Goal: Contribute content

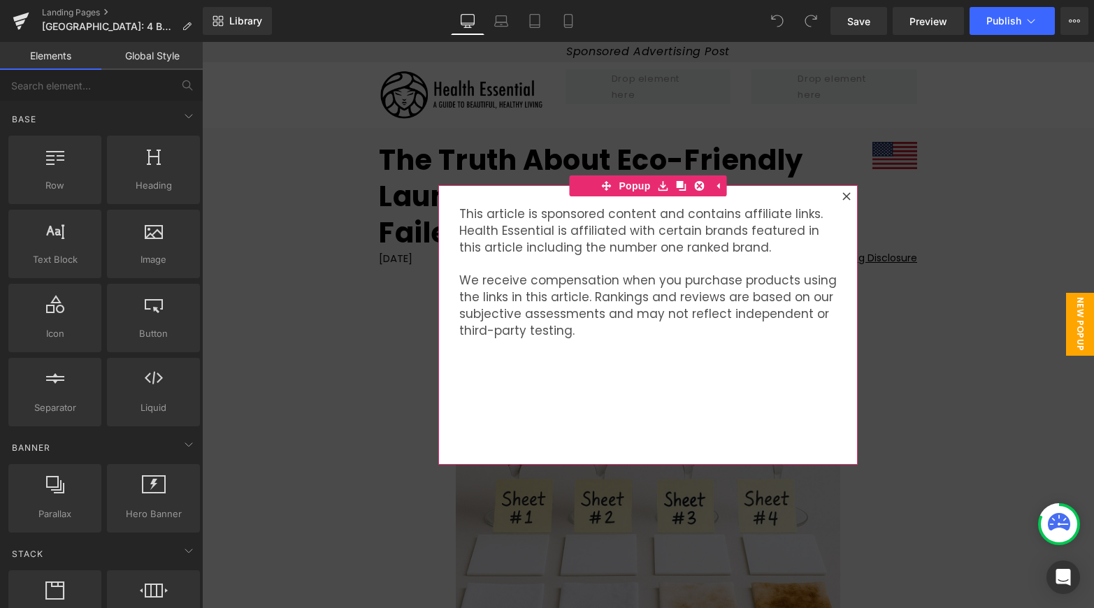
click at [844, 196] on icon at bounding box center [846, 196] width 8 height 8
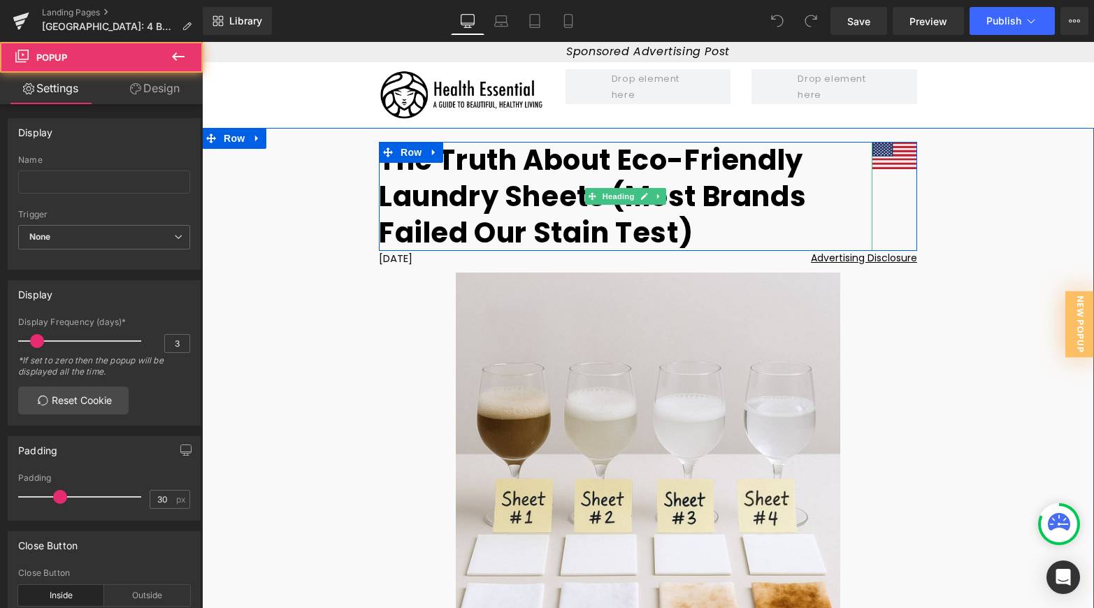
click at [642, 170] on h1 "The Truth About Eco-Friendly Laundry Sheets (Most Brands Failed Our Stain Test)" at bounding box center [626, 196] width 494 height 109
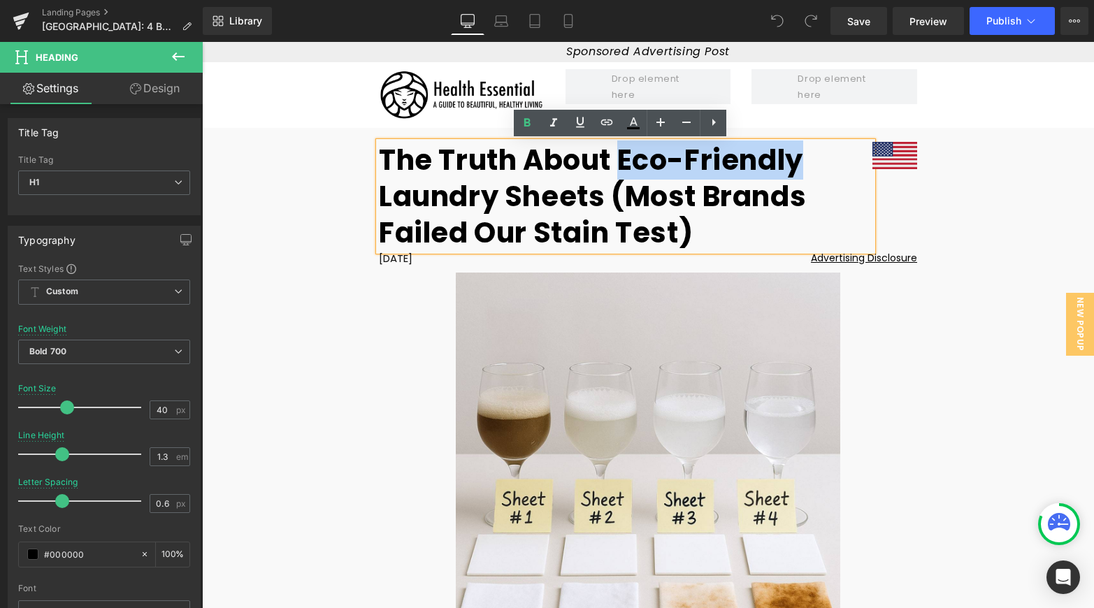
drag, startPoint x: 620, startPoint y: 163, endPoint x: 803, endPoint y: 159, distance: 182.5
click at [803, 159] on h1 "The Truth About Eco-Friendly Laundry Sheets (Most Brands Failed Our Stain Test)" at bounding box center [626, 196] width 494 height 109
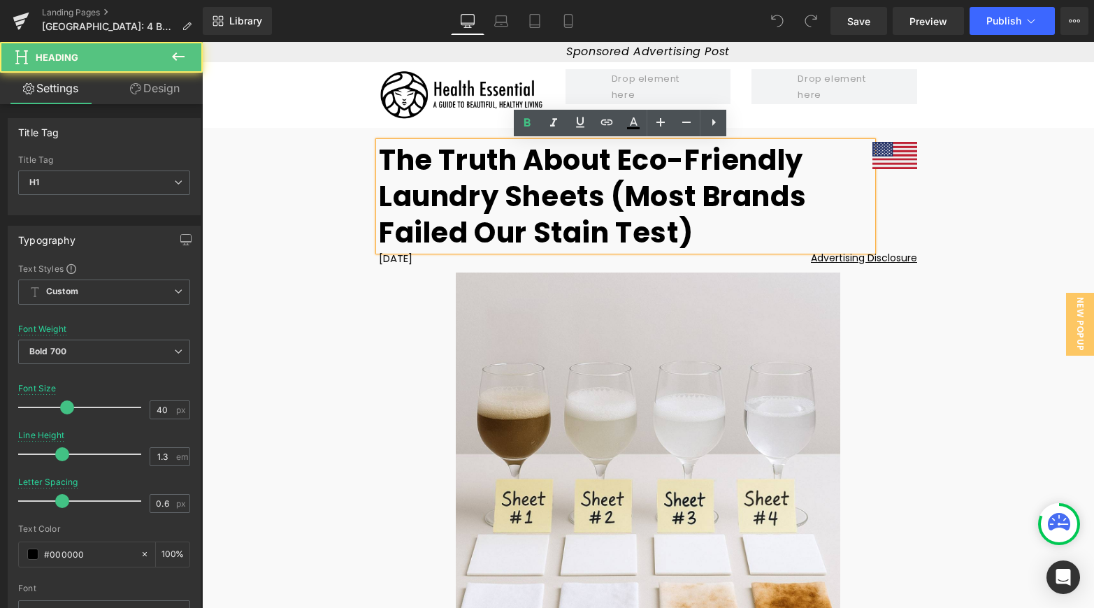
click at [437, 161] on h1 "The Truth About Eco-Friendly Laundry Sheets (Most Brands Failed Our Stain Test)" at bounding box center [626, 196] width 494 height 109
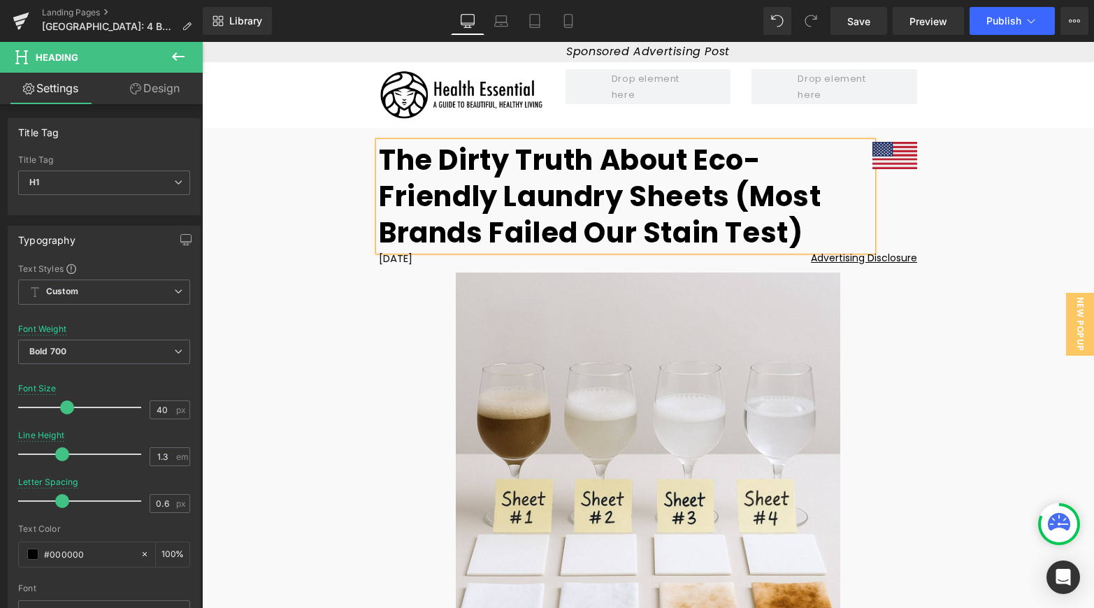
drag, startPoint x: 691, startPoint y: 158, endPoint x: 497, endPoint y: 189, distance: 196.2
click at [497, 189] on h1 "The Dirty Truth About Eco-Friendly Laundry Sheets (Most Brands Failed Our Stain…" at bounding box center [626, 196] width 494 height 109
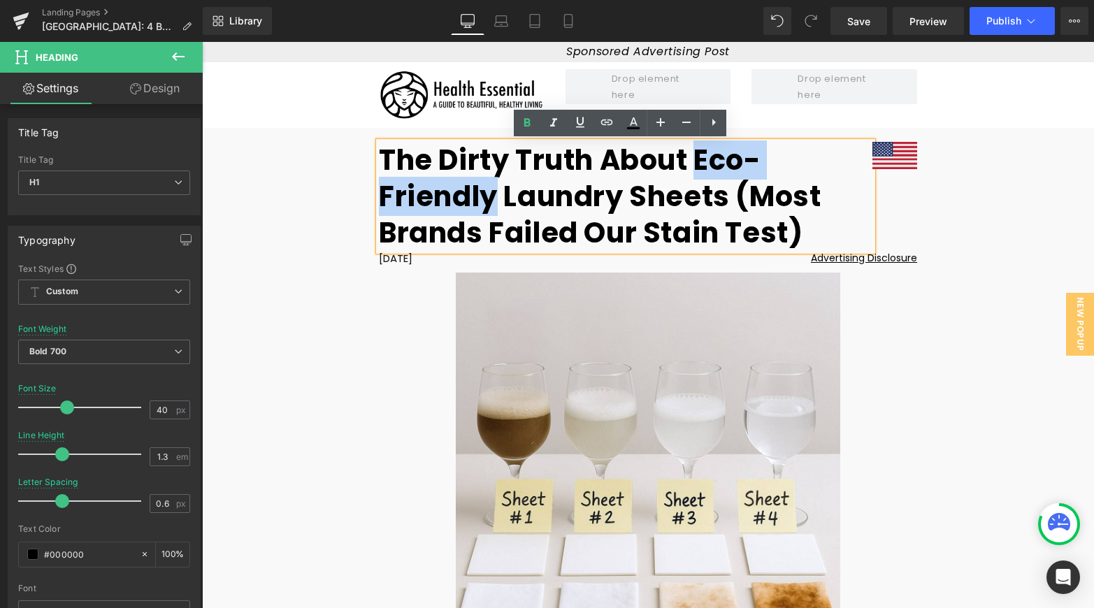
drag, startPoint x: 493, startPoint y: 191, endPoint x: 696, endPoint y: 165, distance: 204.4
click at [696, 165] on h1 "The Dirty Truth About Eco-Friendly Laundry Sheets (Most Brands Failed Our Stain…" at bounding box center [626, 196] width 494 height 109
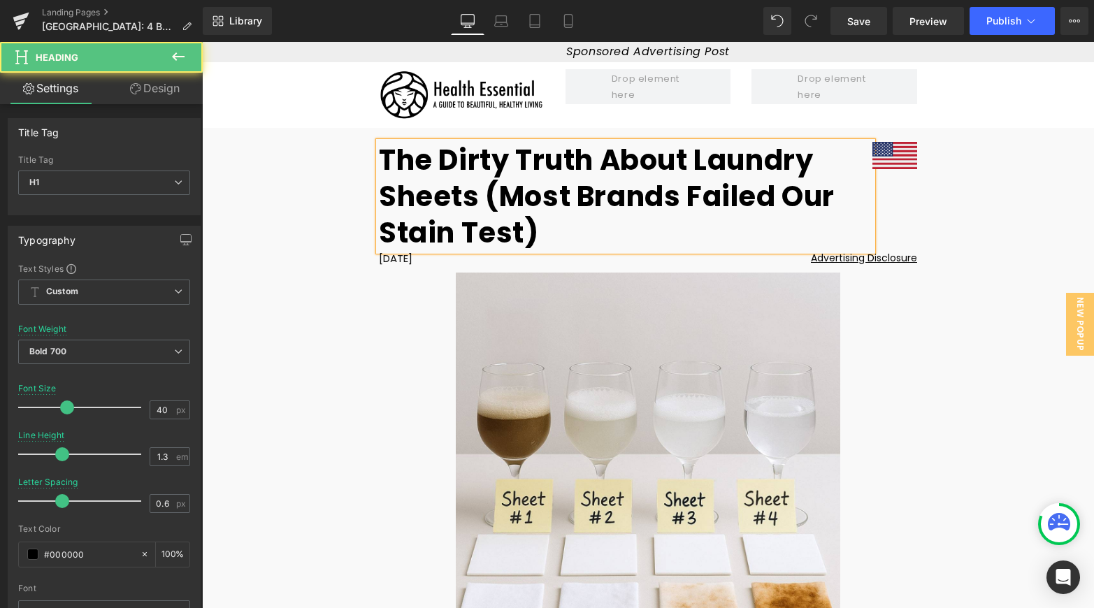
click at [379, 196] on h1 "The Dirty Truth About Laundry Sheets (Most Brands Failed Our Stain Test)" at bounding box center [626, 196] width 494 height 109
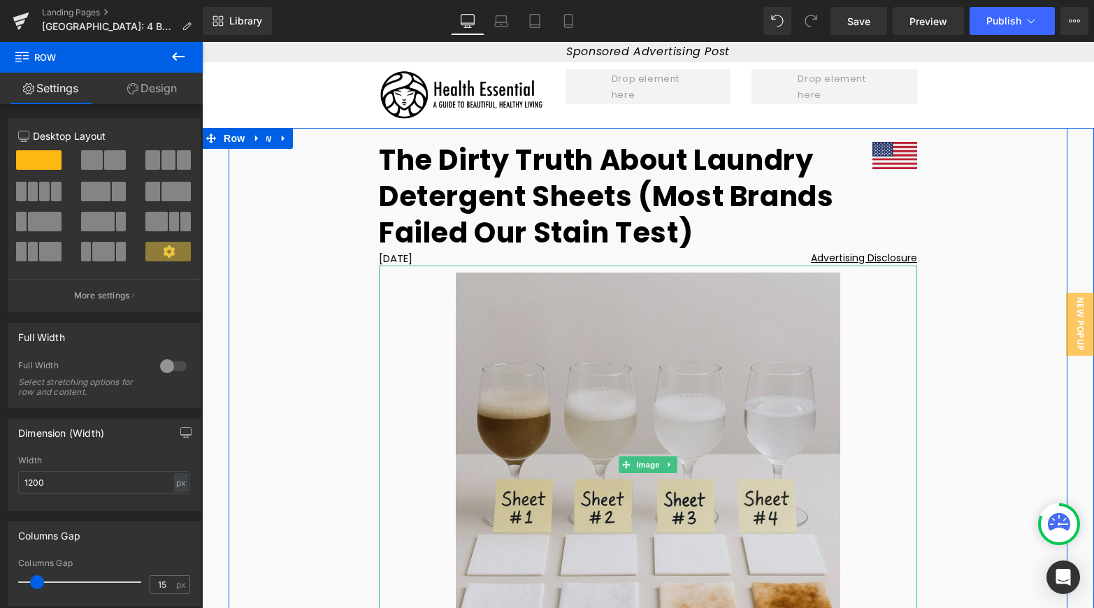
click at [748, 359] on img at bounding box center [648, 465] width 385 height 399
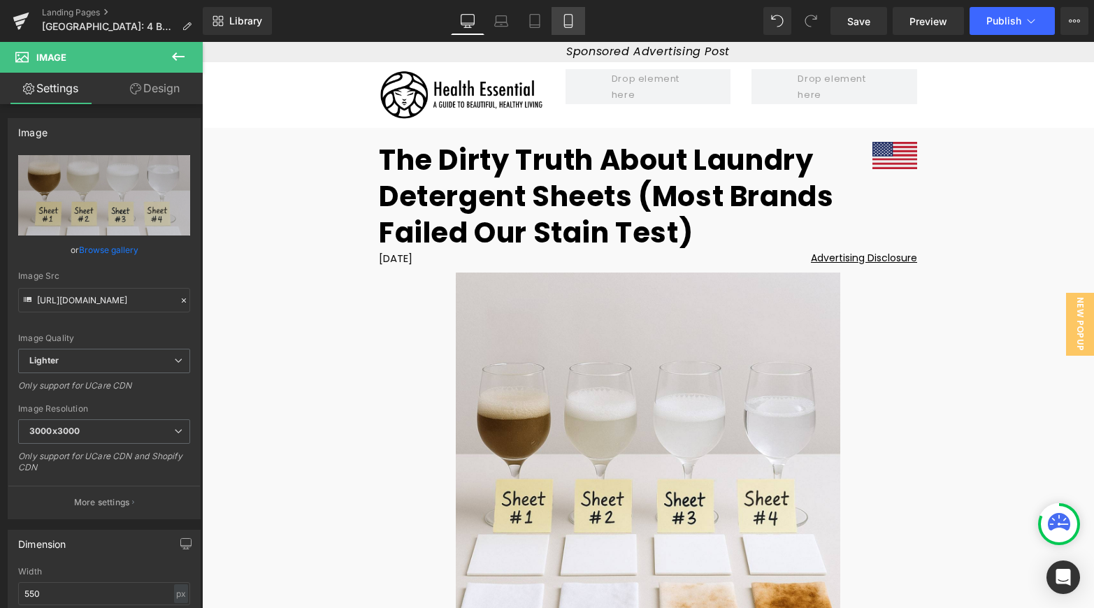
click at [561, 17] on link "Mobile" at bounding box center [569, 21] width 34 height 28
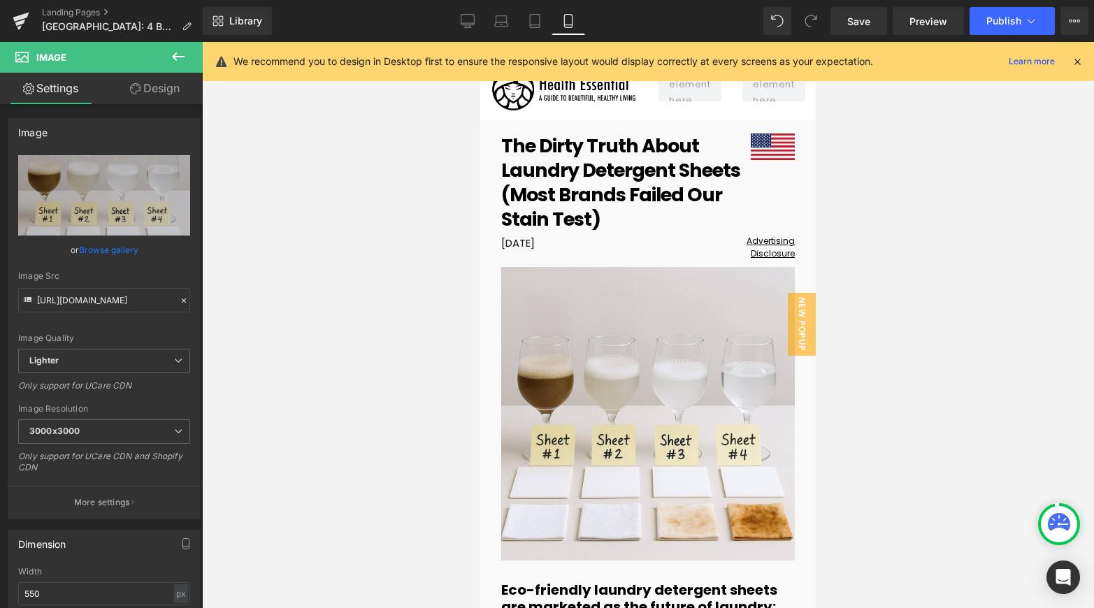
click at [1082, 59] on icon at bounding box center [1077, 61] width 13 height 13
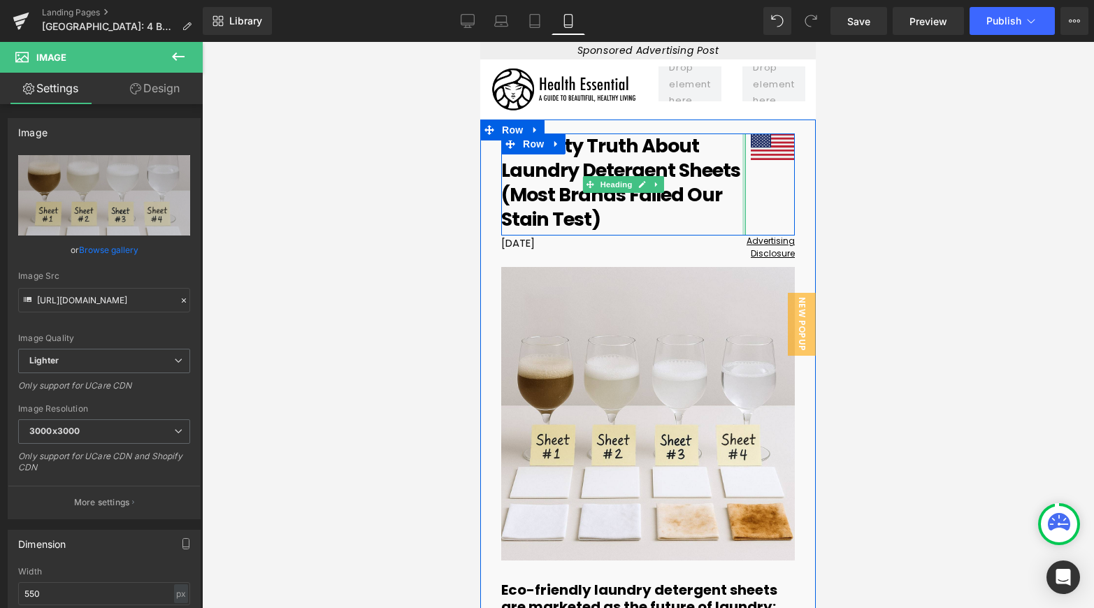
scroll to position [354, 0]
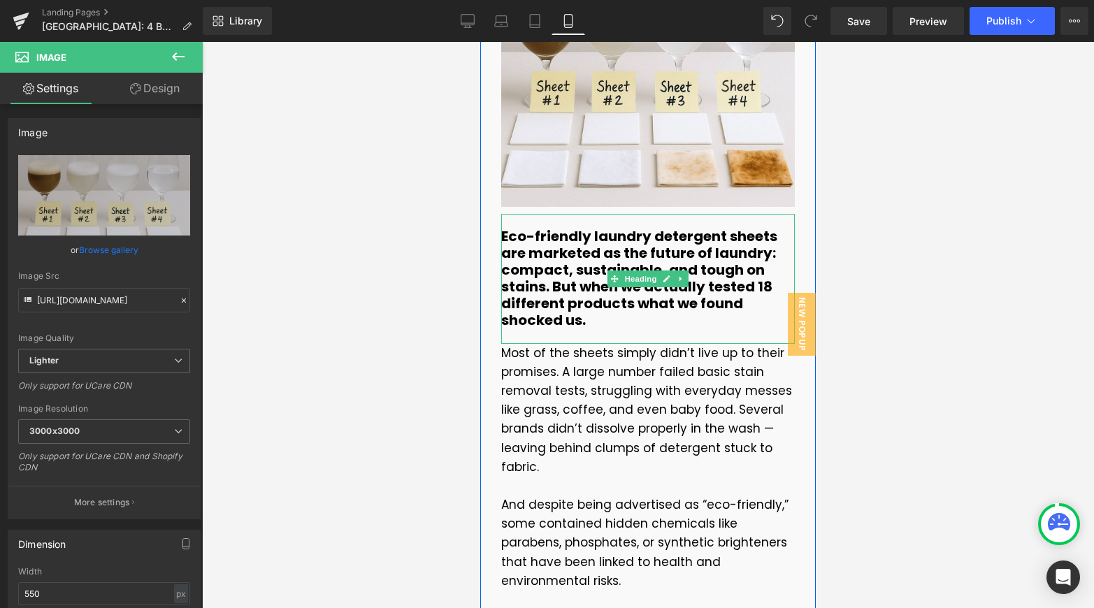
click at [675, 302] on h5 "Eco-friendly laundry detergent sheets are marketed as the future of laundry: co…" at bounding box center [648, 278] width 294 height 101
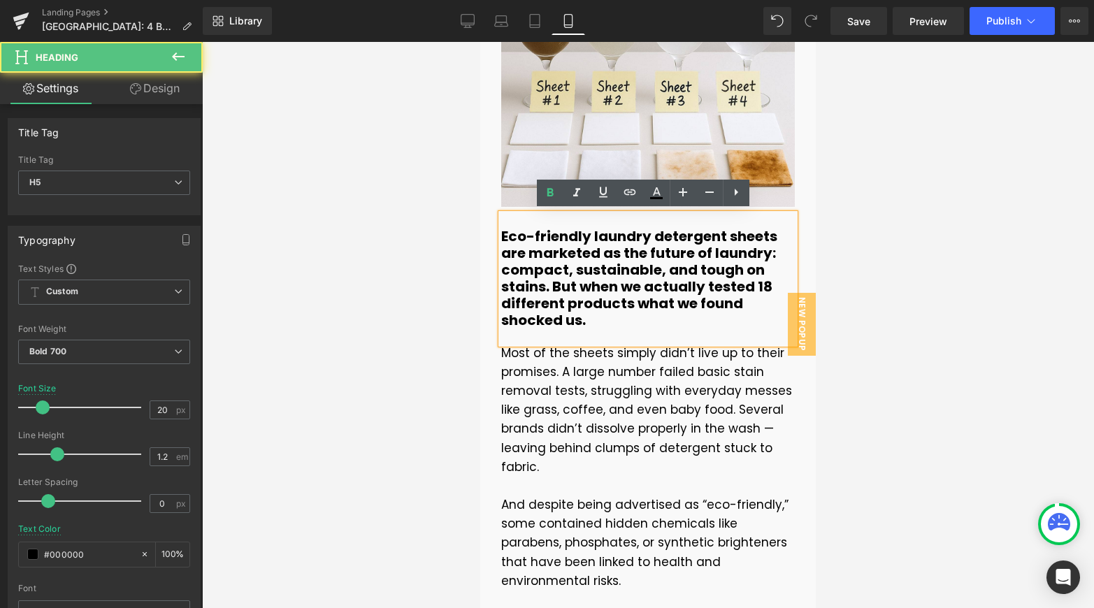
click at [675, 315] on h5 "Eco-friendly laundry detergent sheets are marketed as the future of laundry: co…" at bounding box center [648, 278] width 294 height 101
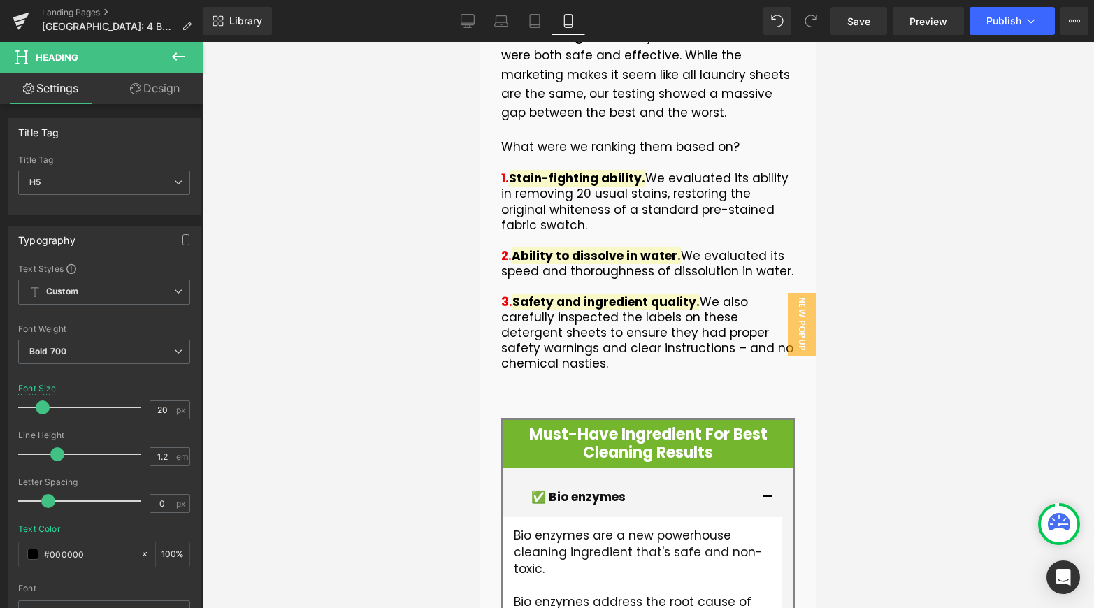
scroll to position [934, 0]
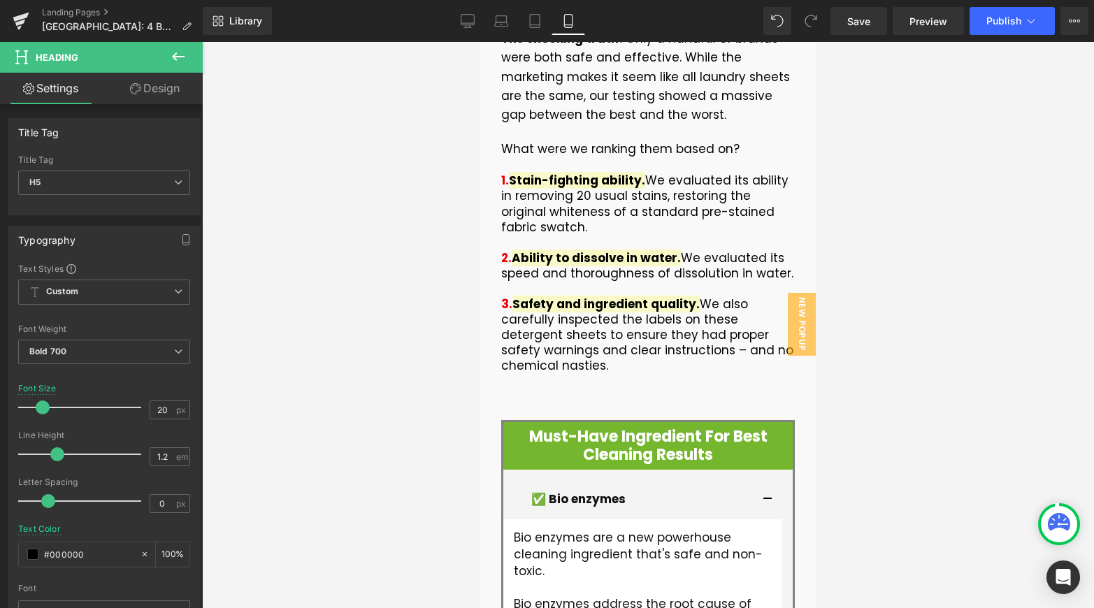
click at [667, 352] on p "3. Safety and ingredient quality. We also carefully inspected the labels on the…" at bounding box center [648, 327] width 294 height 93
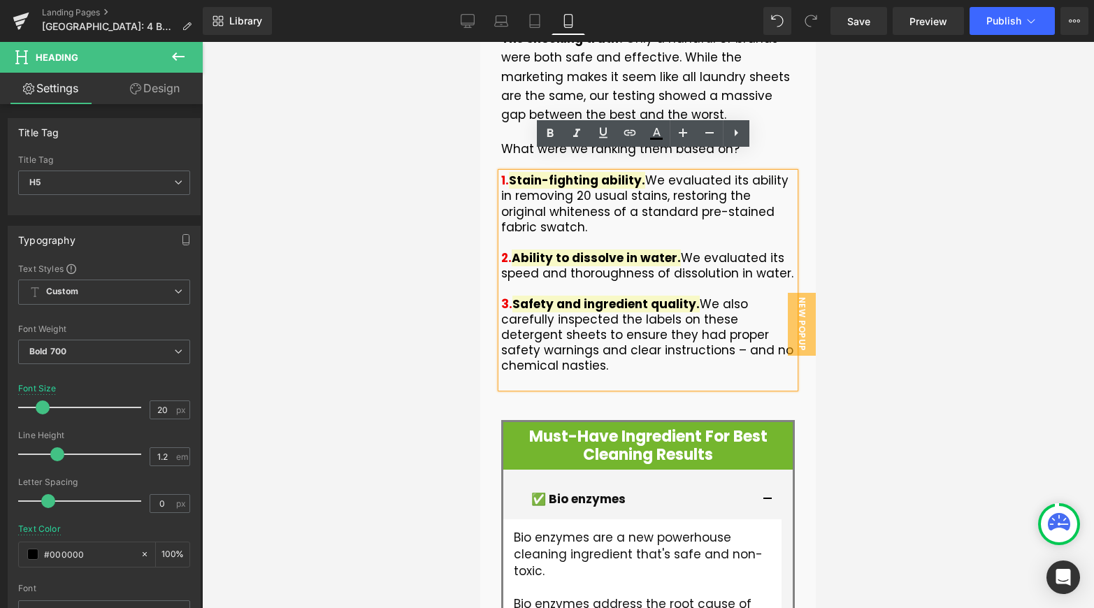
click at [668, 348] on p "3. Safety and ingredient quality. We also carefully inspected the labels on the…" at bounding box center [648, 327] width 294 height 93
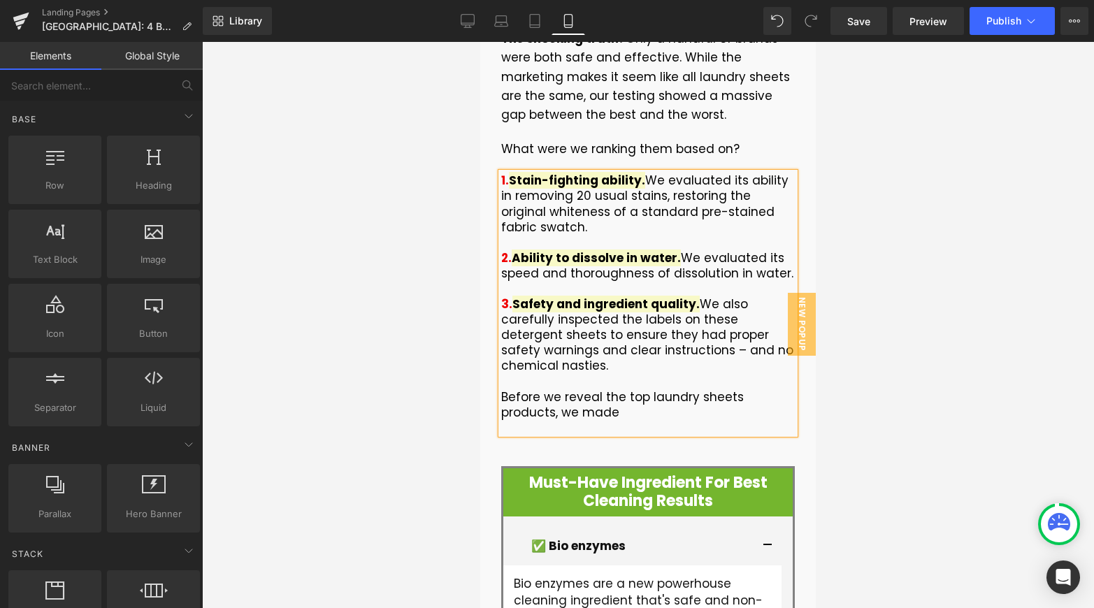
click at [840, 303] on div at bounding box center [648, 325] width 892 height 566
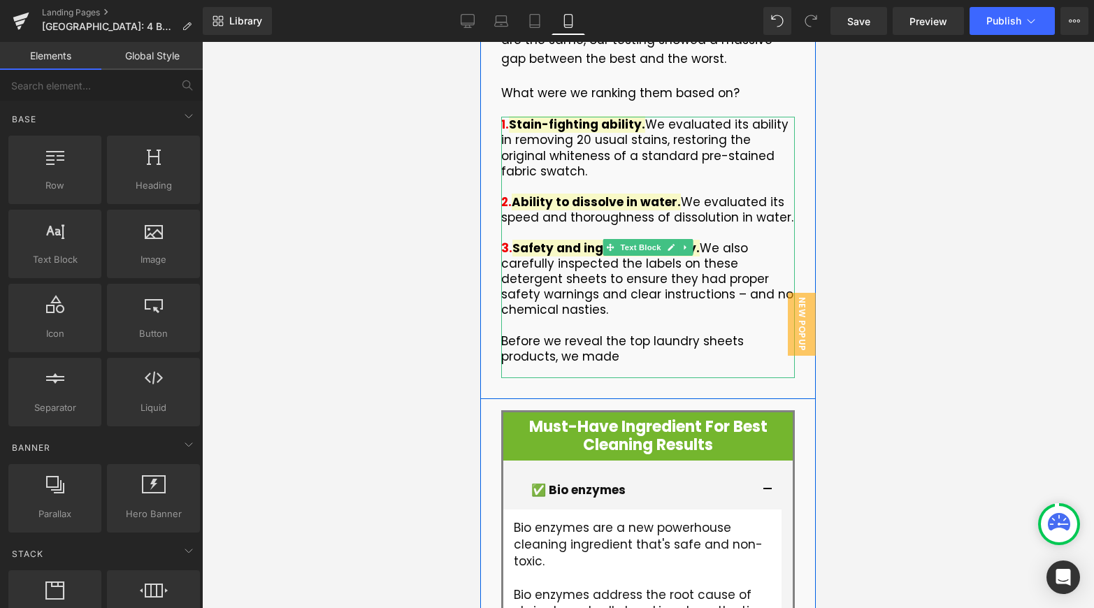
scroll to position [1075, 0]
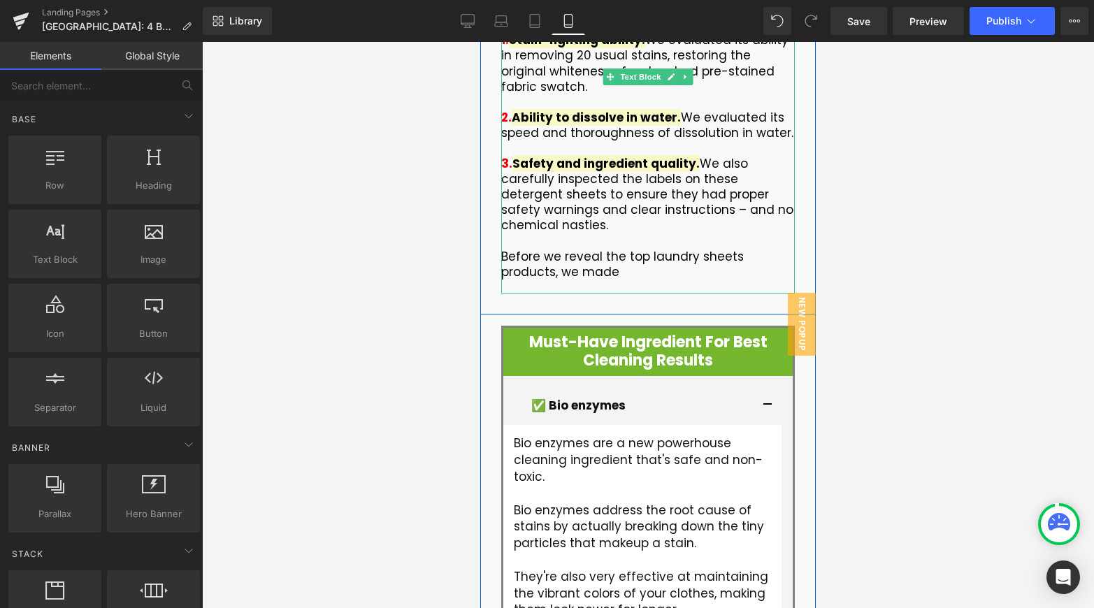
click at [682, 249] on p "Before we reveal the top laundry sheets products, we made" at bounding box center [648, 264] width 294 height 31
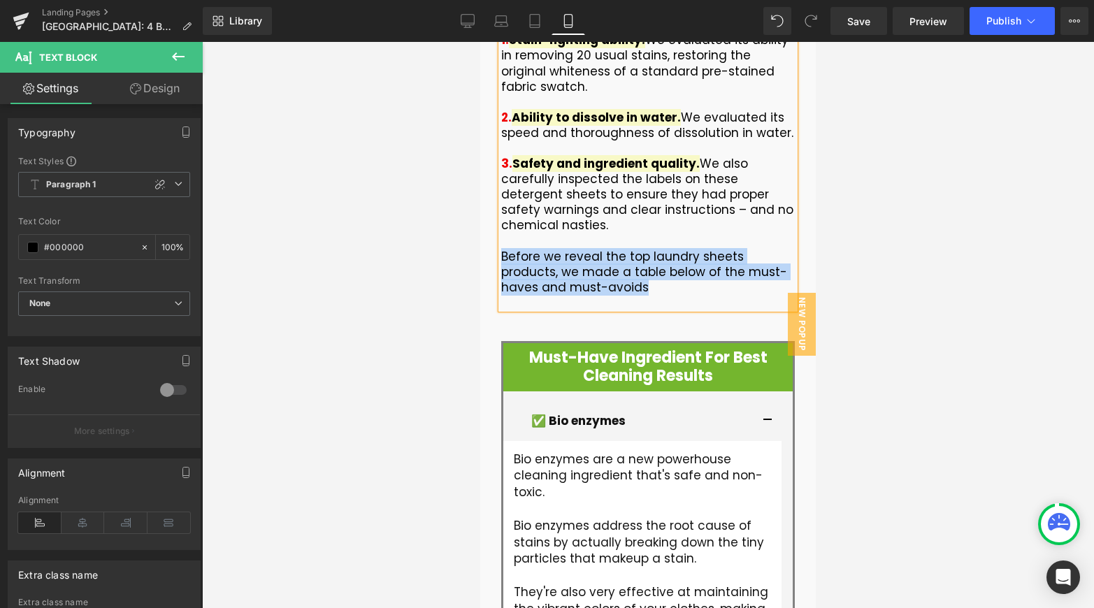
drag, startPoint x: 602, startPoint y: 261, endPoint x: 497, endPoint y: 235, distance: 108.0
click at [501, 249] on p "Before we reveal the top laundry sheets products, we made a table below of the …" at bounding box center [648, 272] width 294 height 46
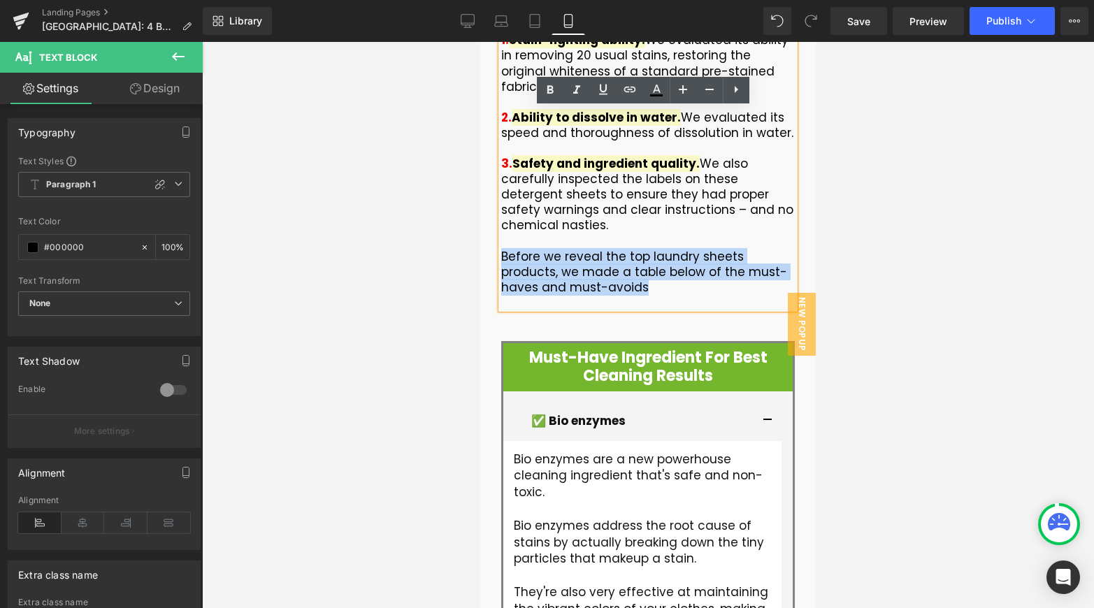
copy span "Before we reveal the top laundry sheets products, we made a table below of the …"
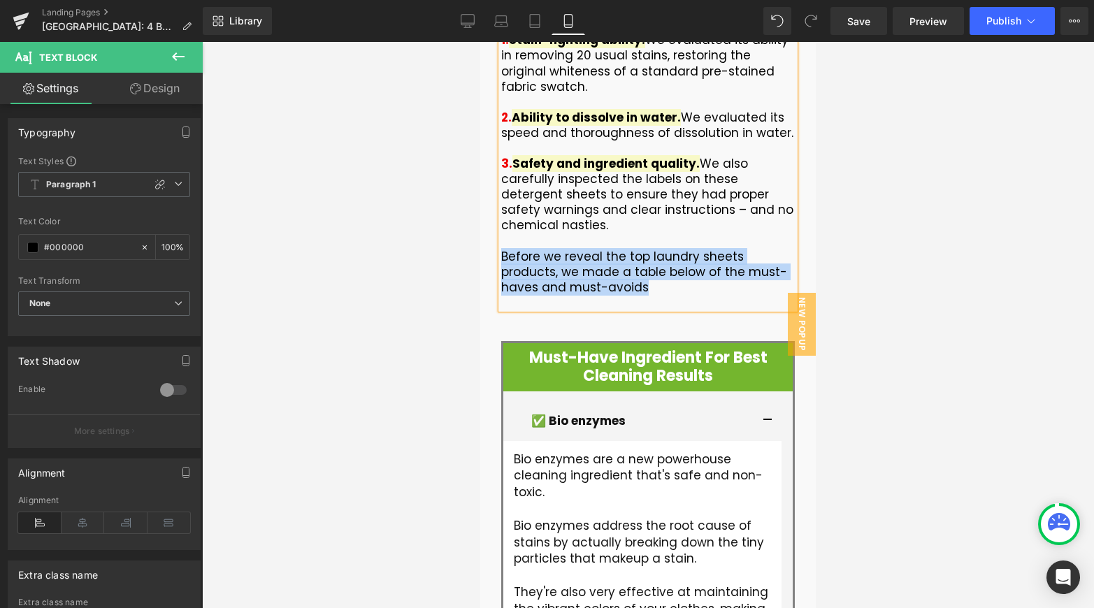
click at [604, 269] on p "Before we reveal the top laundry sheets products, we made a table below of the …" at bounding box center [648, 272] width 294 height 46
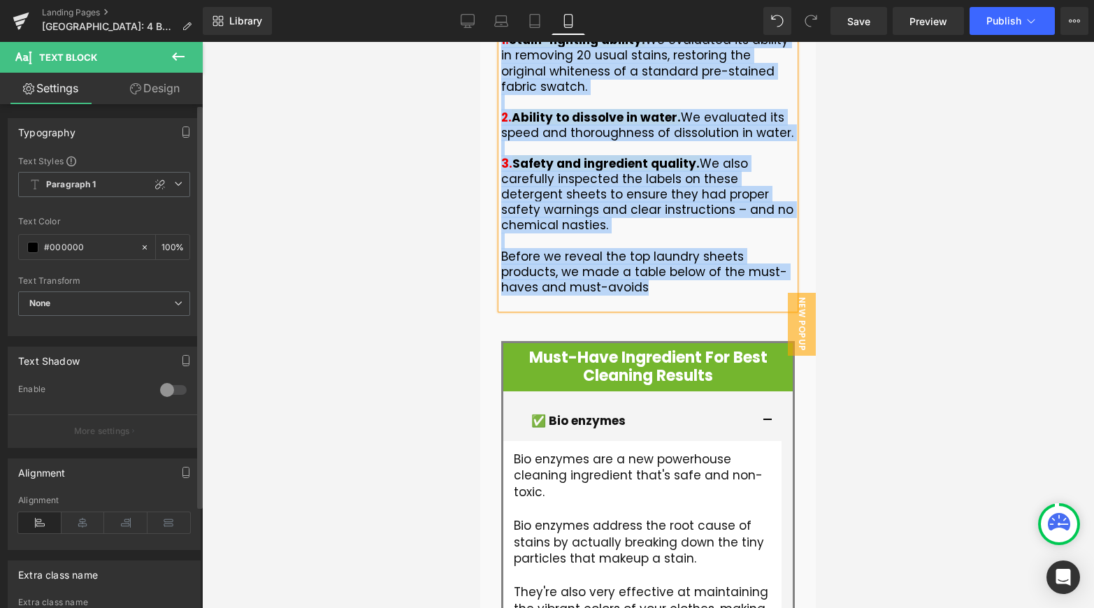
copy div "1. Stain-fighting ability. We evaluated its ability in removing 20 usual stains…"
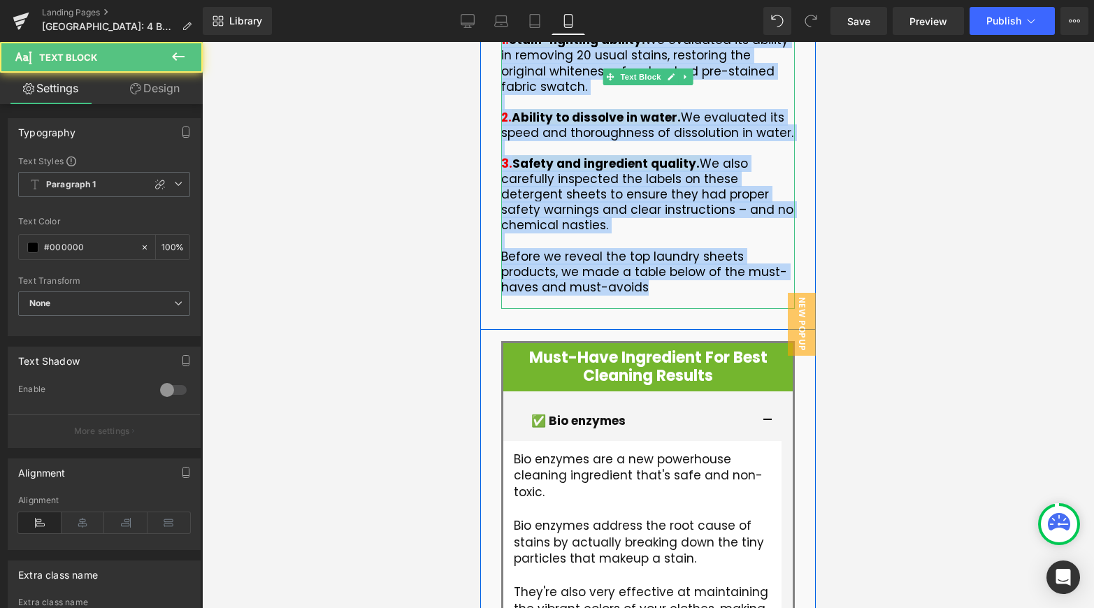
click at [692, 258] on span "Before we reveal the top laundry sheets products, we made a table below of the …" at bounding box center [644, 272] width 286 height 48
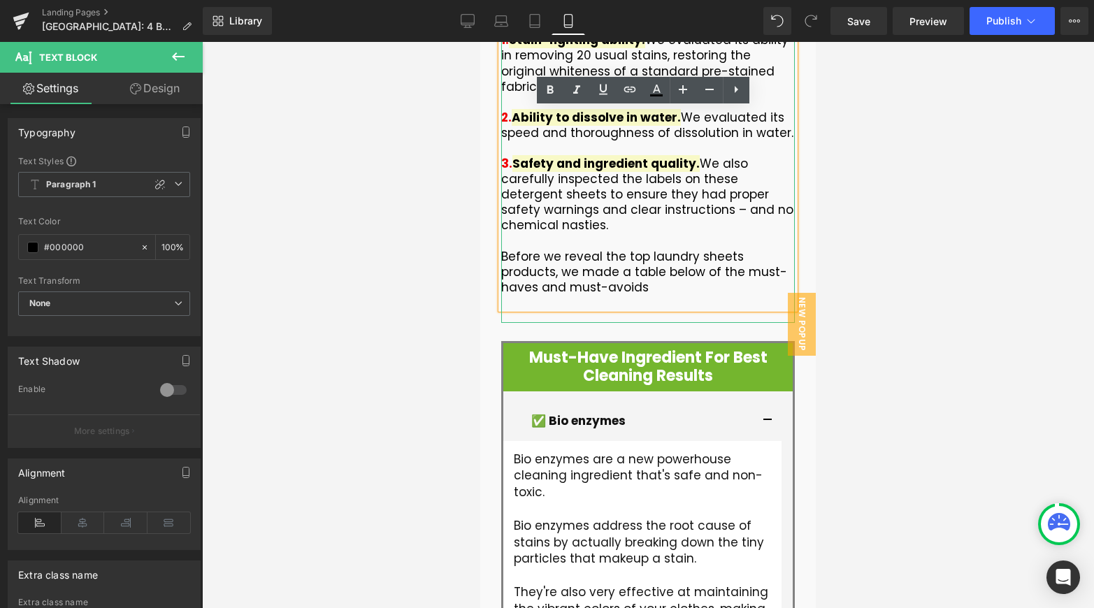
click at [655, 288] on div "1. Stain-fighting ability. We evaluated its ability in removing 20 usual stains…" at bounding box center [648, 170] width 294 height 277
drag, startPoint x: 1042, startPoint y: 329, endPoint x: 915, endPoint y: 277, distance: 137.6
click at [1042, 328] on div at bounding box center [648, 325] width 892 height 566
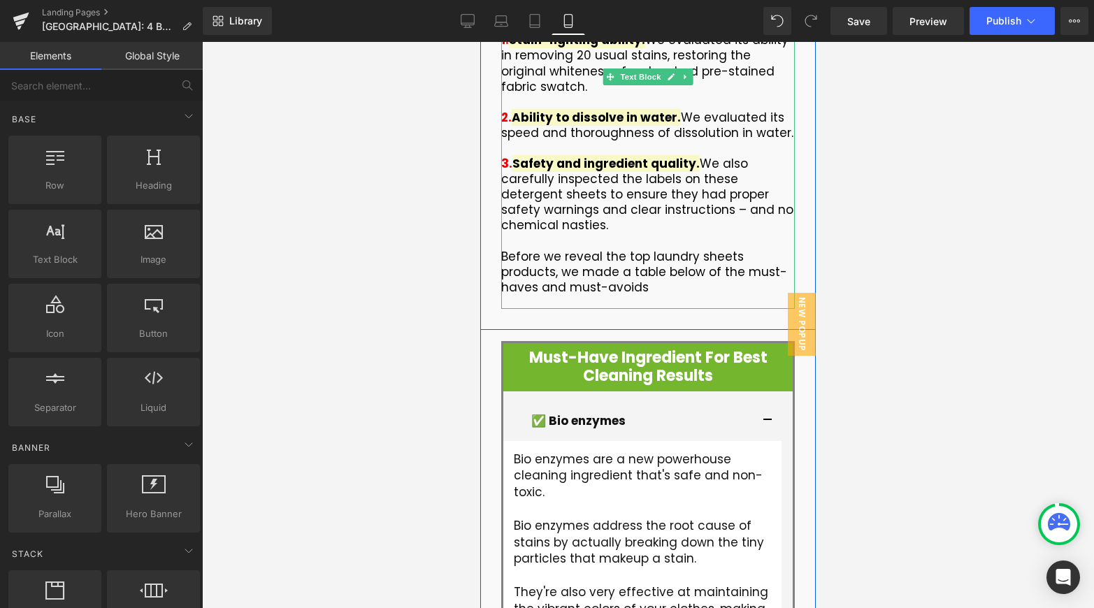
click at [745, 248] on span "Before we reveal the top laundry sheets products, we made a table below of the …" at bounding box center [644, 272] width 286 height 48
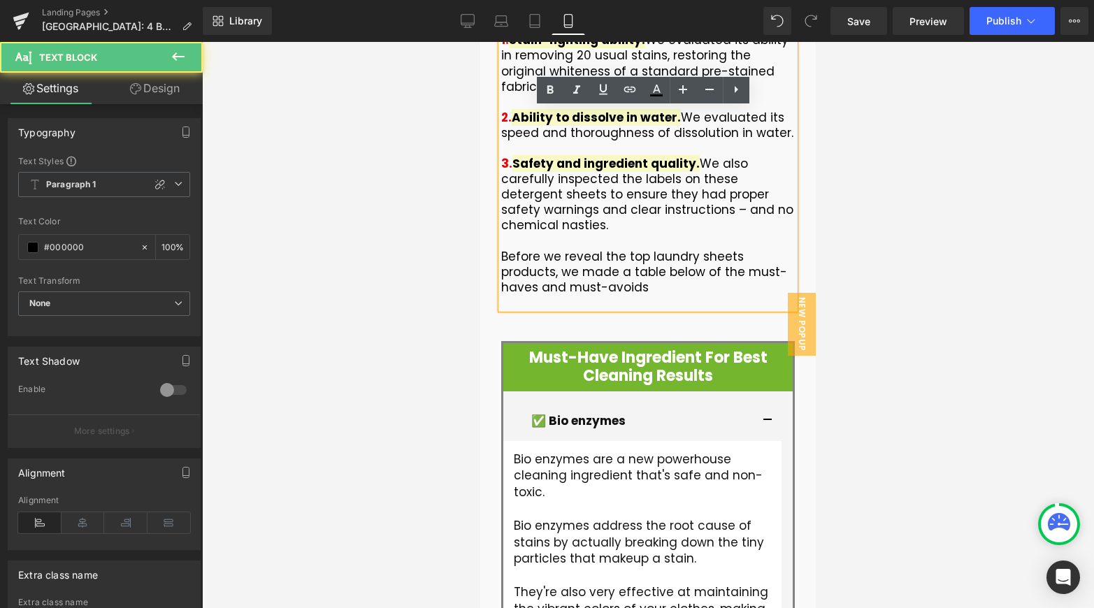
click at [743, 258] on span "Before we reveal the top laundry sheets products, we made a table below of the …" at bounding box center [644, 272] width 286 height 48
click at [738, 270] on p "Before we reveal the top laundry sheets products, we made a table below of the …" at bounding box center [648, 272] width 294 height 46
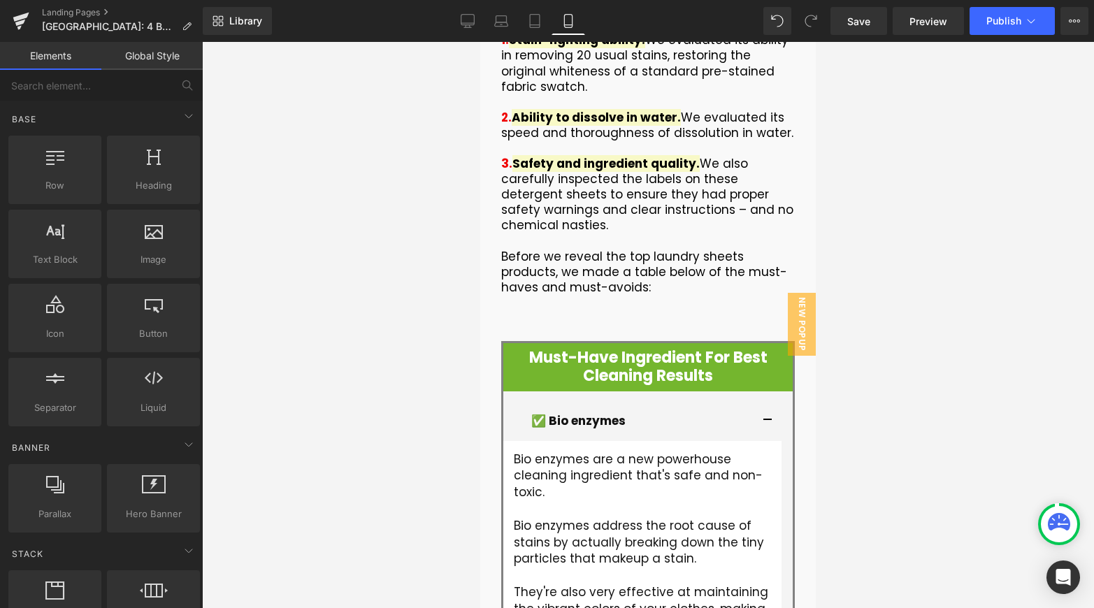
drag, startPoint x: 915, startPoint y: 248, endPoint x: 328, endPoint y: 194, distance: 589.1
click at [915, 248] on div at bounding box center [648, 325] width 892 height 566
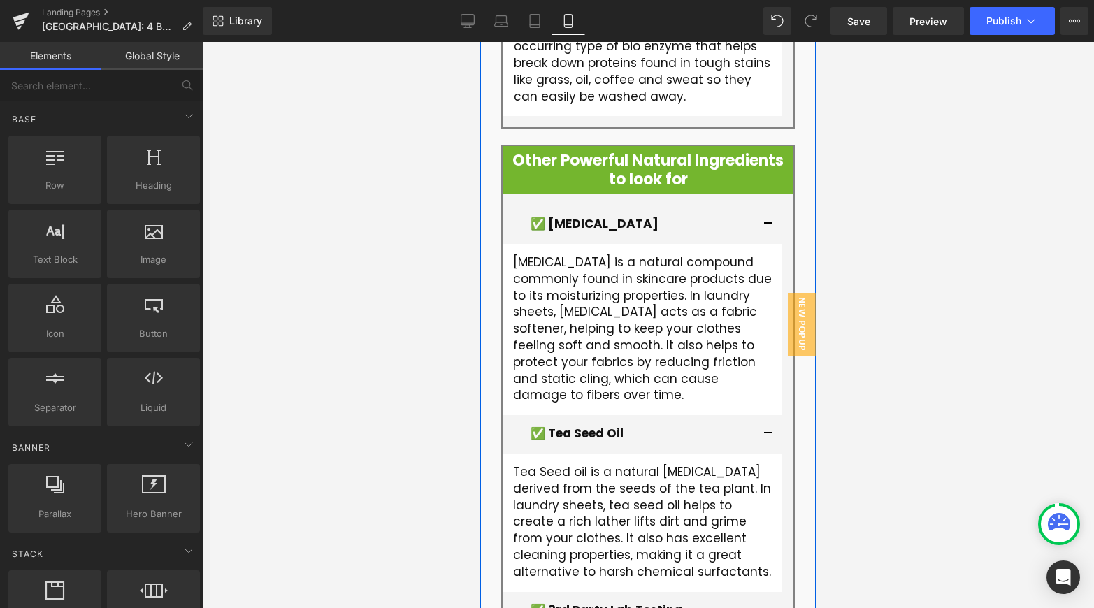
scroll to position [2281, 0]
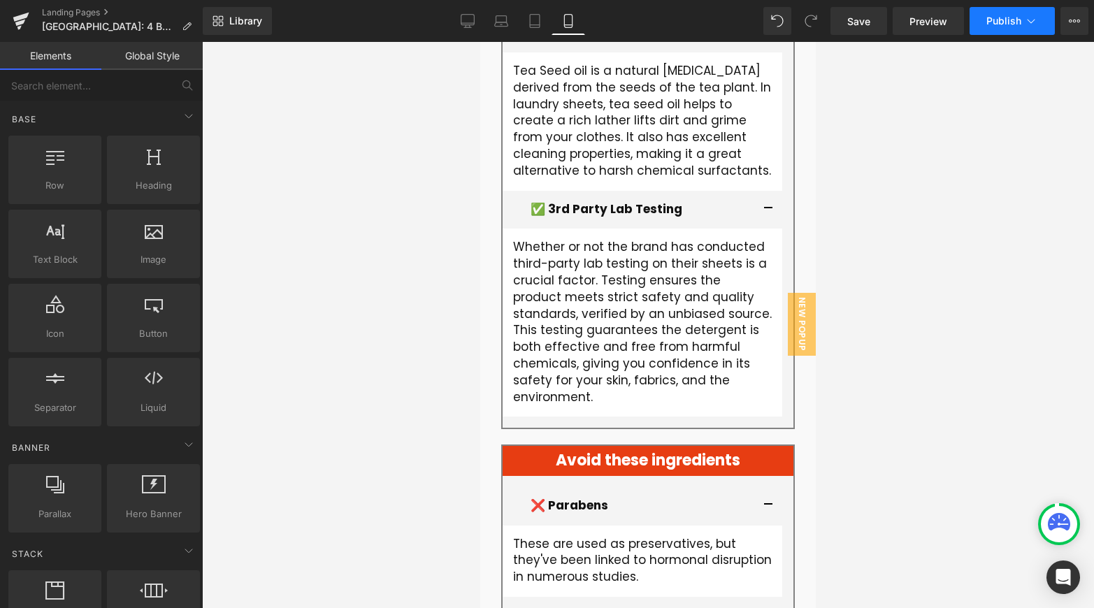
click at [1010, 30] on button "Publish" at bounding box center [1012, 21] width 85 height 28
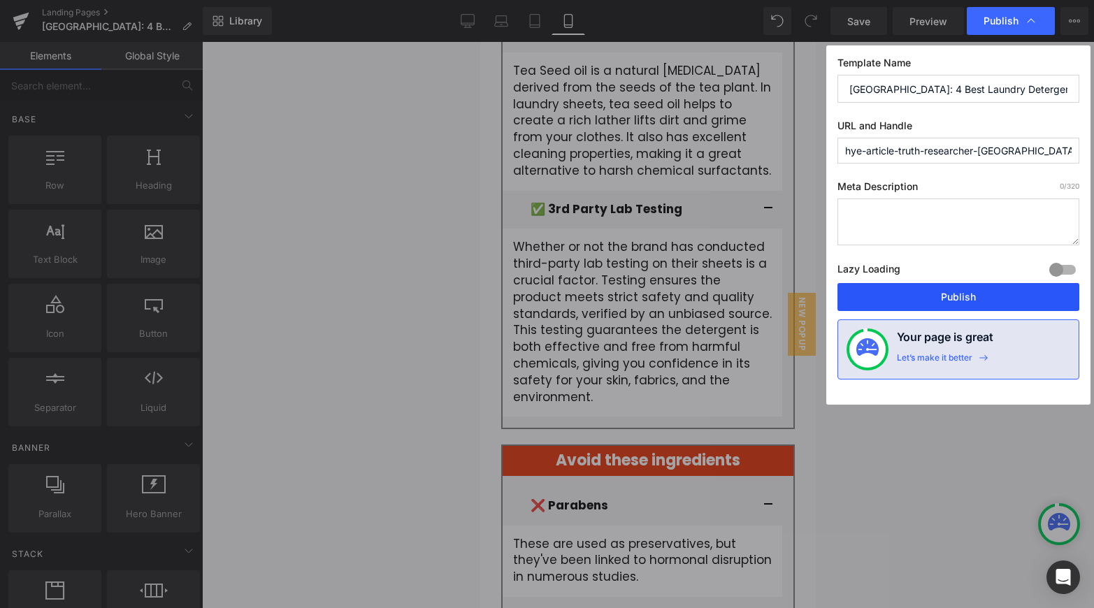
click at [1007, 299] on button "Publish" at bounding box center [959, 297] width 242 height 28
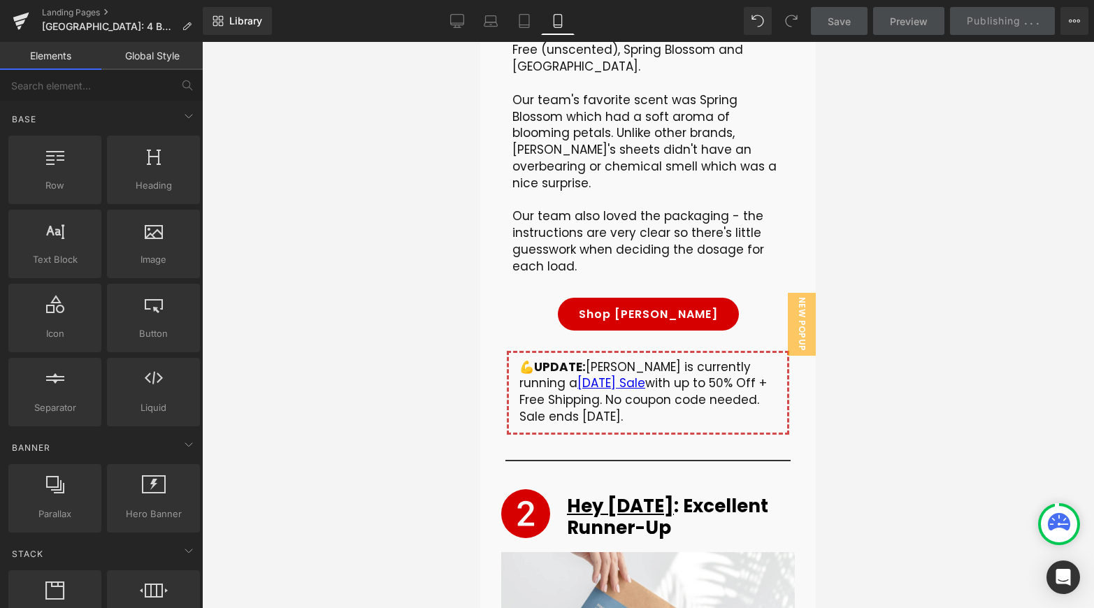
scroll to position [7313, 0]
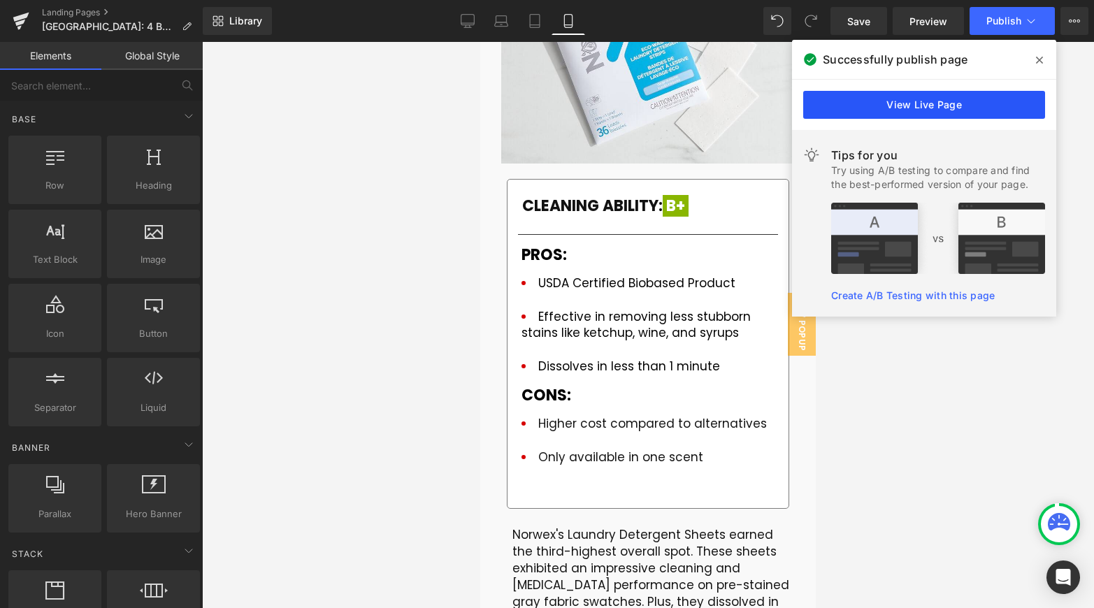
click at [915, 107] on link "View Live Page" at bounding box center [924, 105] width 242 height 28
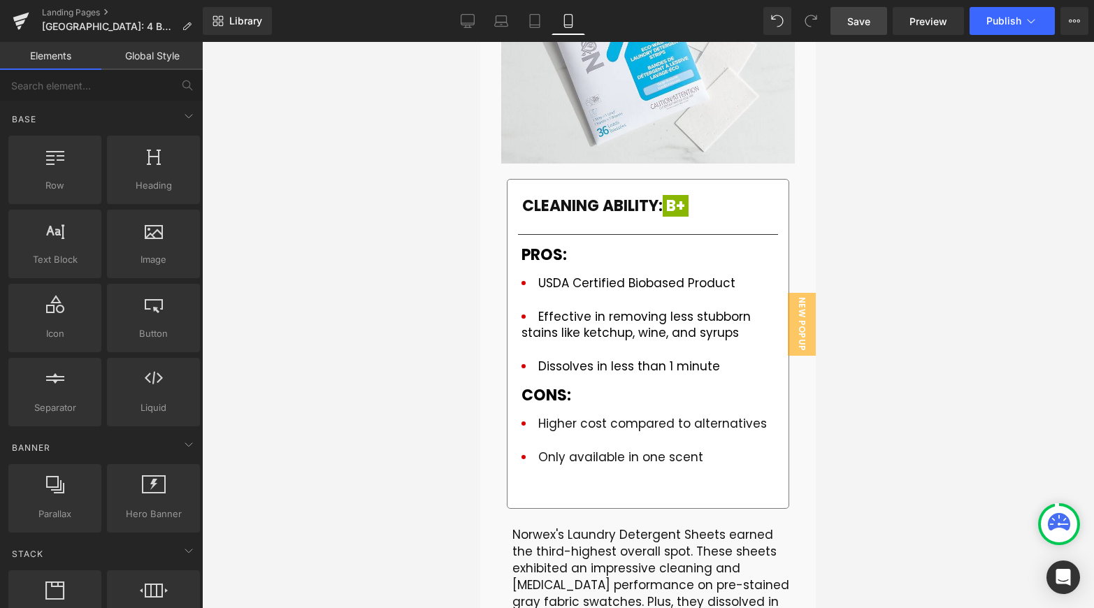
click at [884, 53] on div at bounding box center [648, 325] width 892 height 566
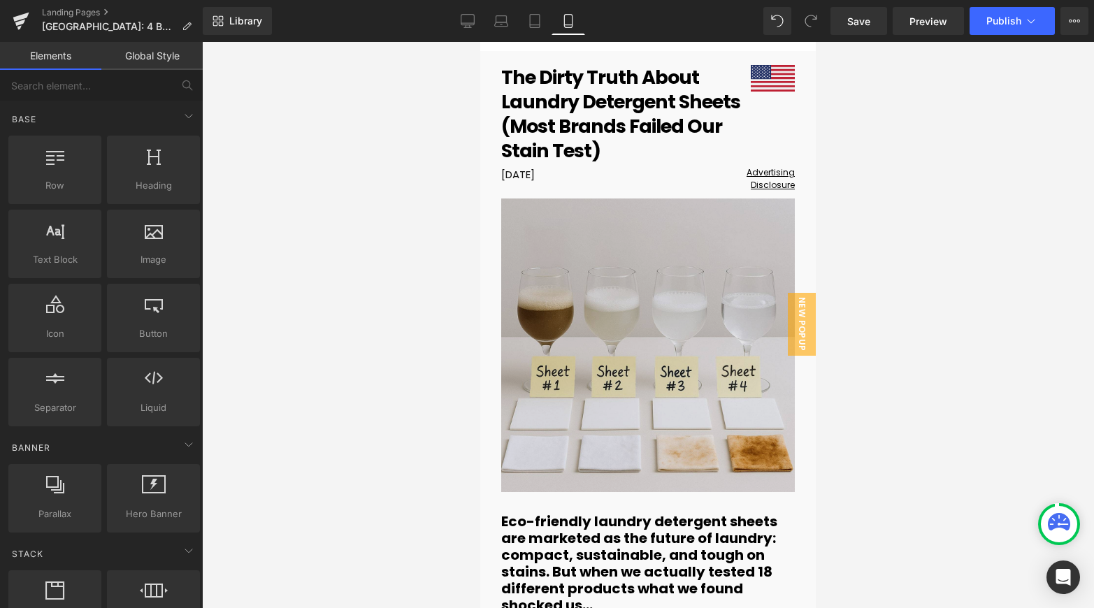
scroll to position [0, 0]
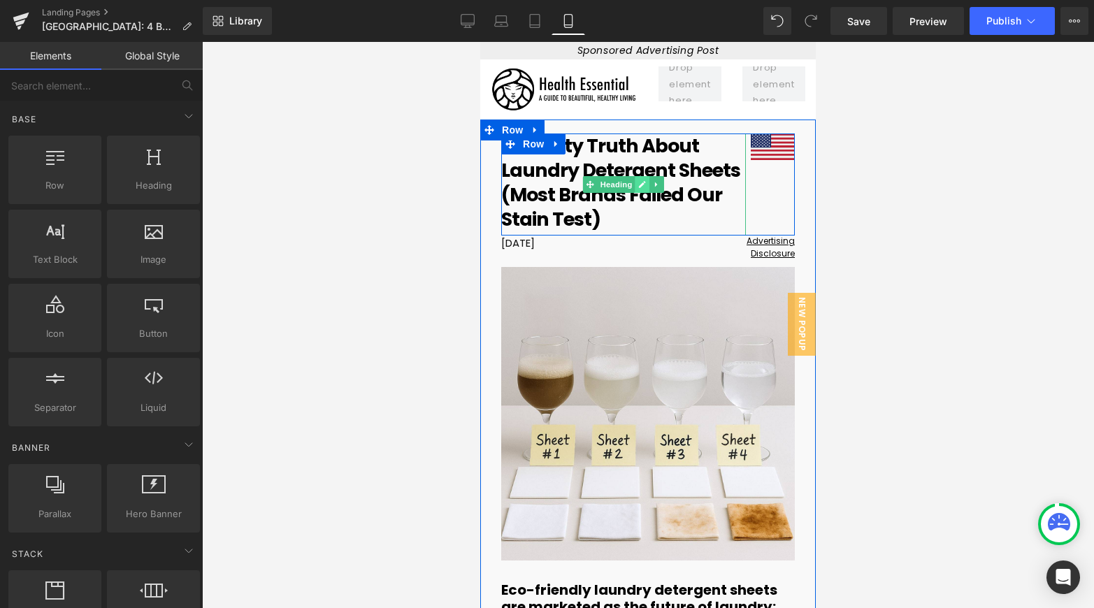
click at [640, 181] on icon at bounding box center [642, 184] width 7 height 7
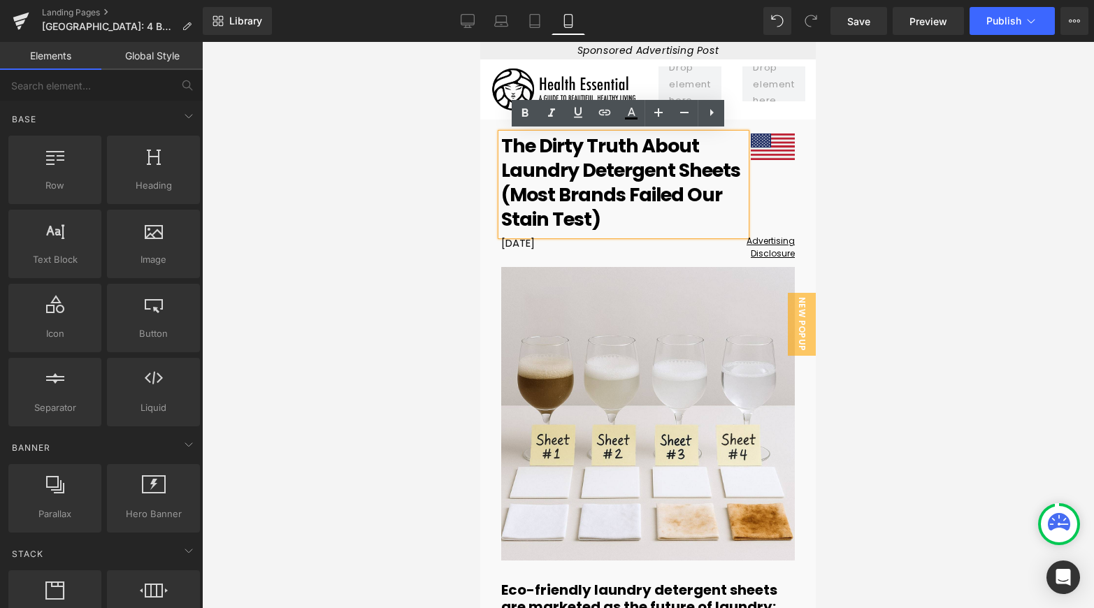
click at [696, 185] on h1 "The Dirty Truth About Laundry Detergent Sheets (Most Brands Failed Our Stain Te…" at bounding box center [623, 183] width 245 height 98
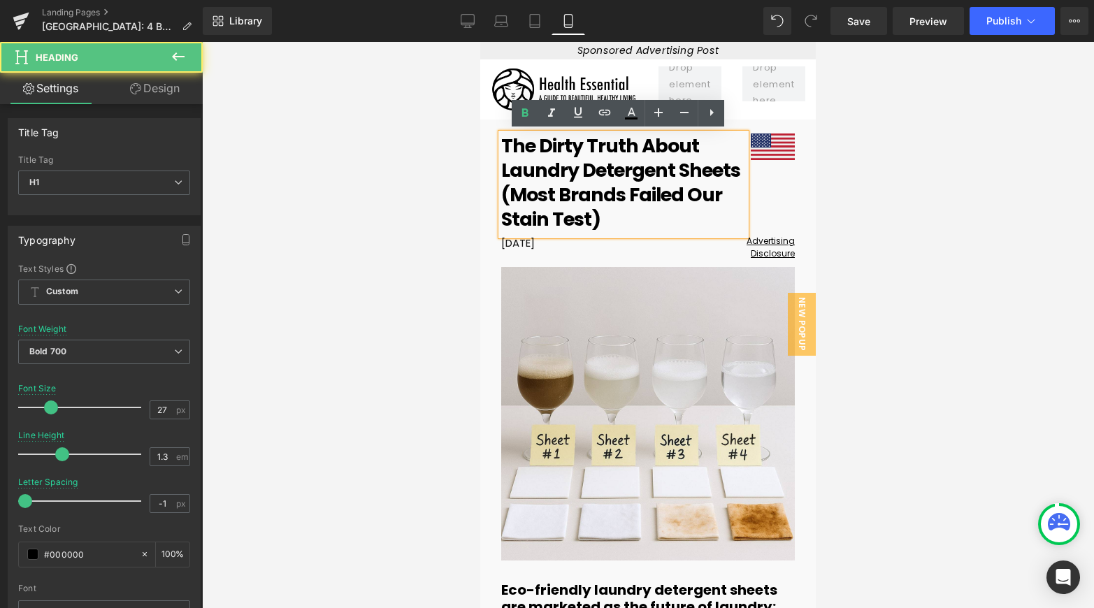
click at [515, 219] on h1 "The Dirty Truth About Laundry Detergent Sheets (Most Brands Failed Our Stain Te…" at bounding box center [623, 183] width 245 height 98
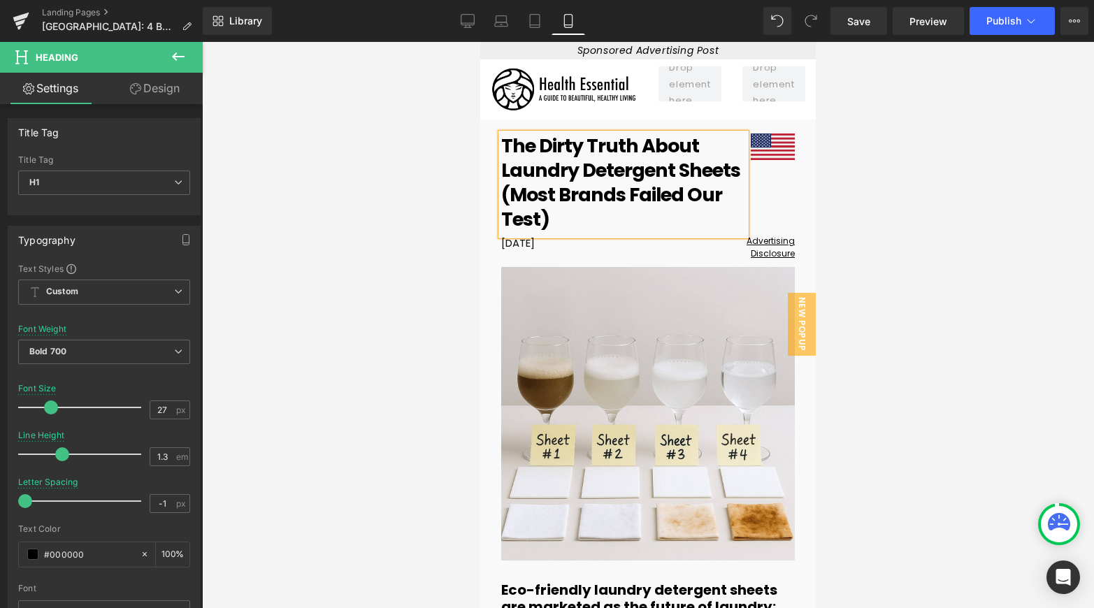
click at [915, 183] on div at bounding box center [648, 325] width 892 height 566
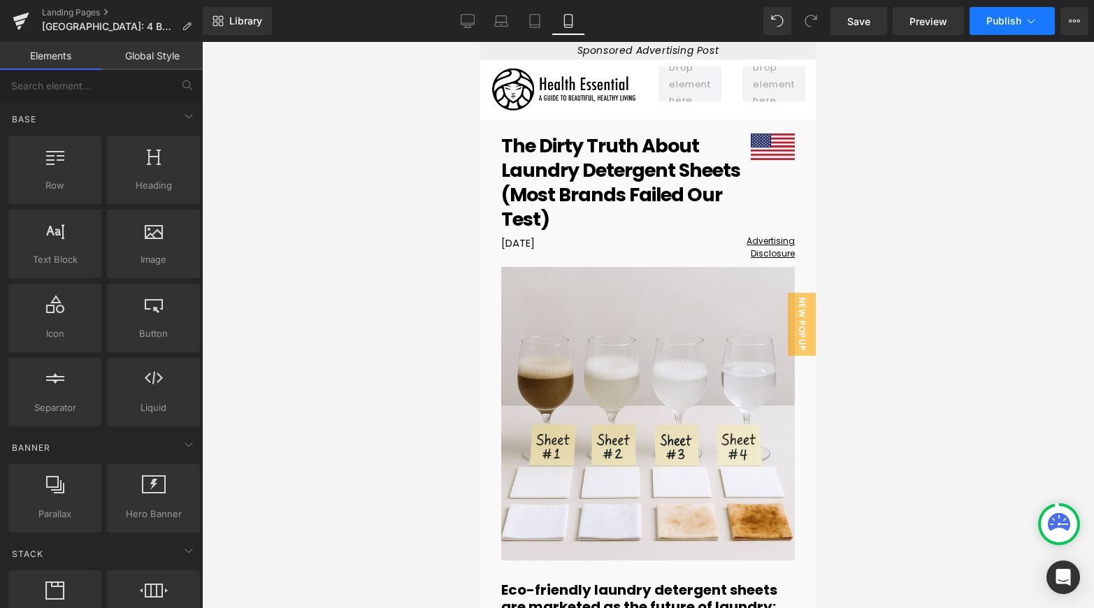
click at [1035, 24] on icon at bounding box center [1031, 21] width 14 height 14
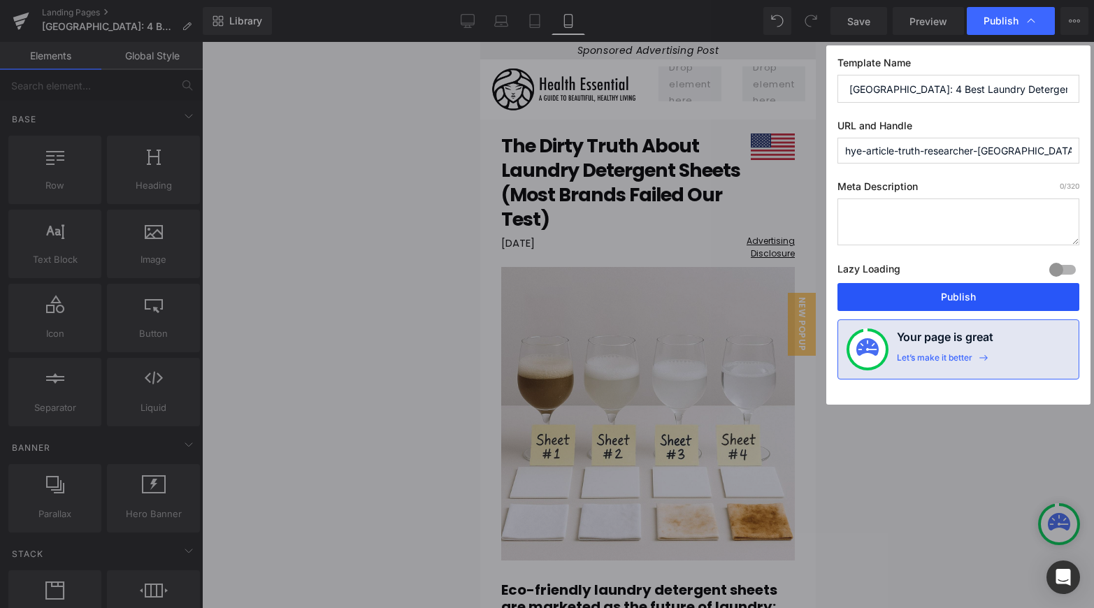
drag, startPoint x: 1007, startPoint y: 299, endPoint x: 286, endPoint y: 202, distance: 728.1
click at [1007, 299] on button "Publish" at bounding box center [959, 297] width 242 height 28
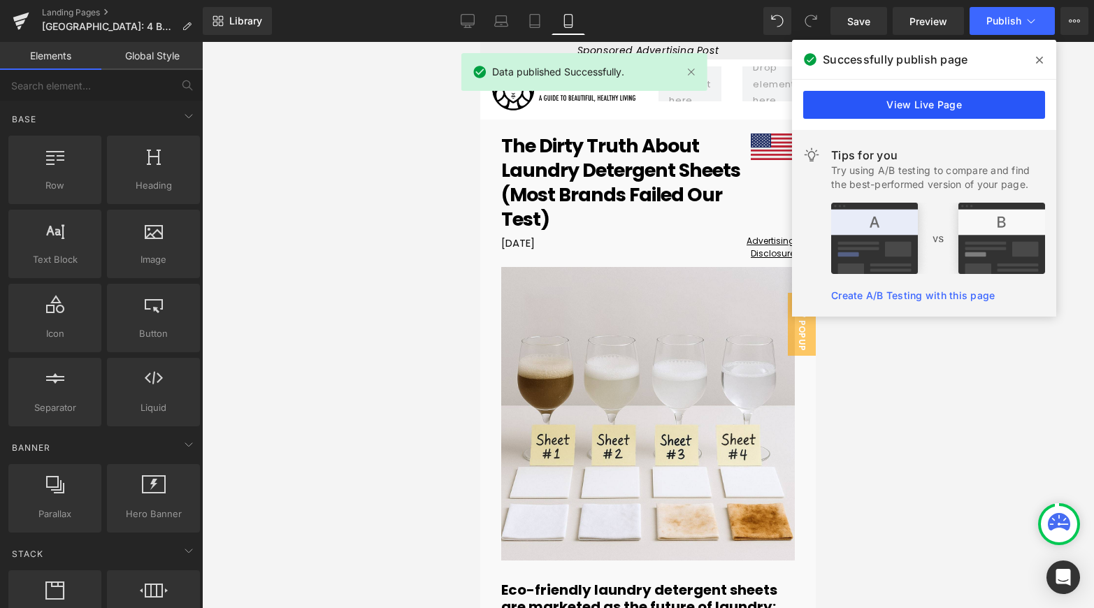
click at [1001, 104] on link "View Live Page" at bounding box center [924, 105] width 242 height 28
